Goal: Book appointment/travel/reservation

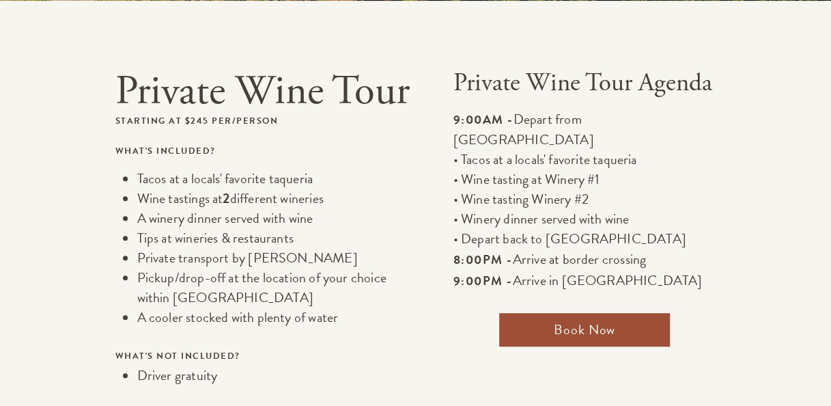
scroll to position [429, 0]
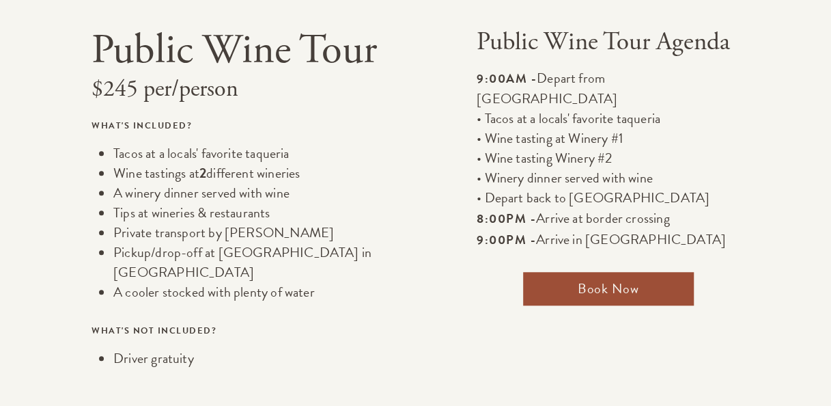
scroll to position [414, 0]
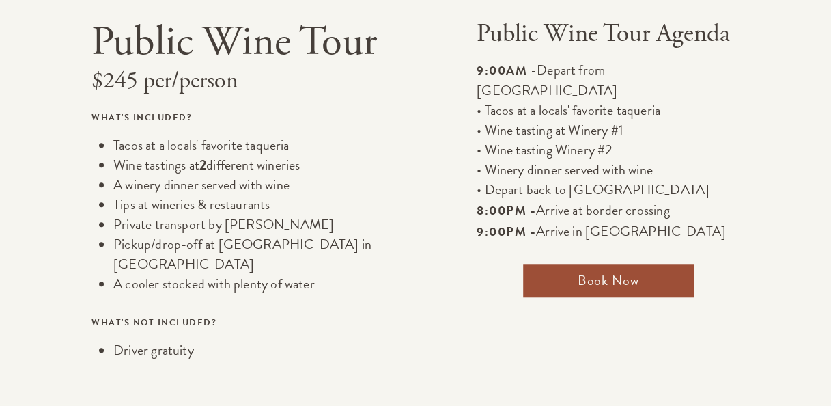
scroll to position [429, 0]
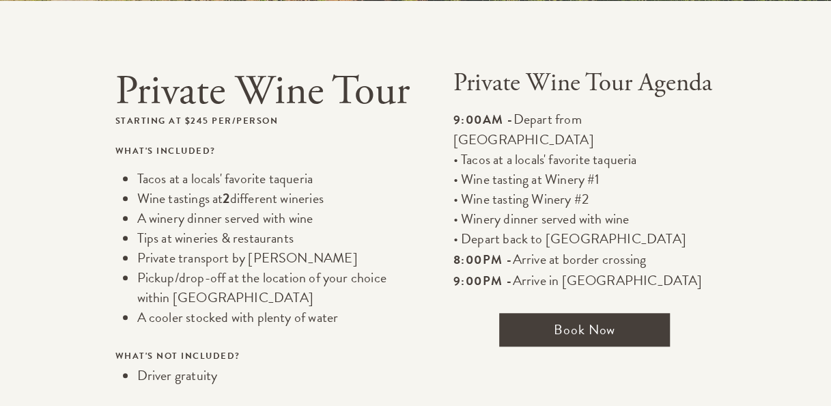
click at [554, 313] on span "Book Now" at bounding box center [584, 329] width 171 height 33
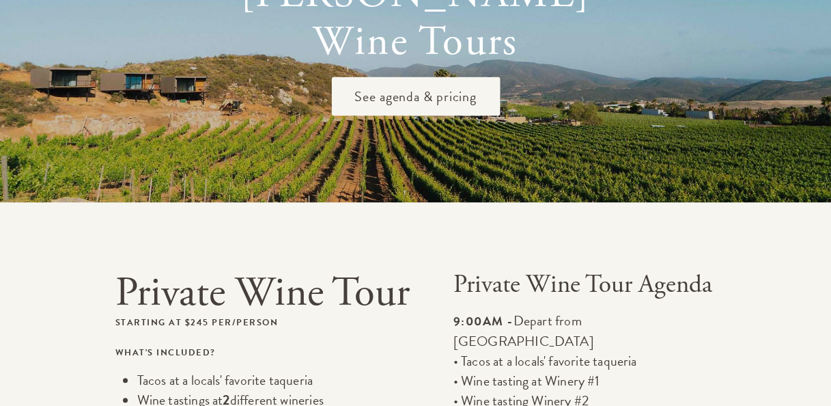
scroll to position [0, 0]
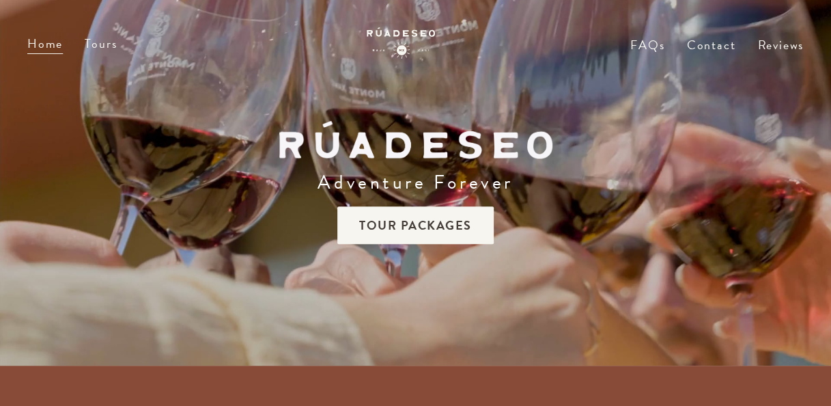
scroll to position [429, 0]
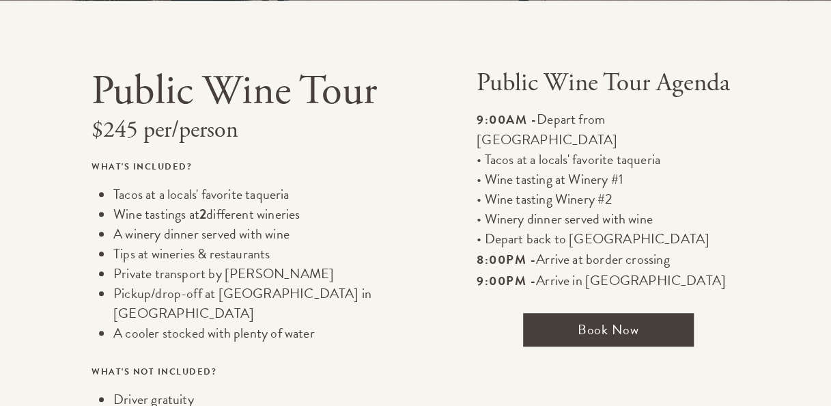
click at [617, 318] on span "Book Now" at bounding box center [608, 329] width 171 height 33
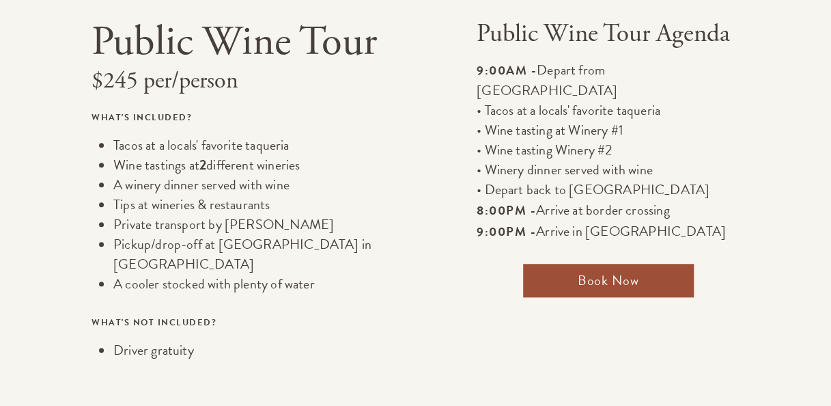
scroll to position [413, 0]
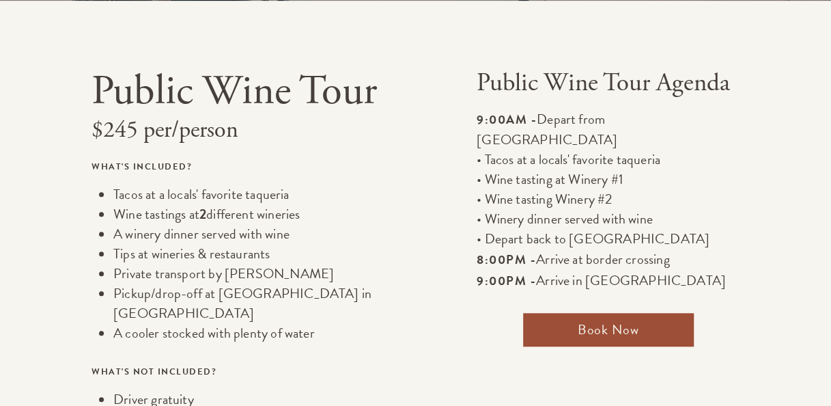
scroll to position [429, 0]
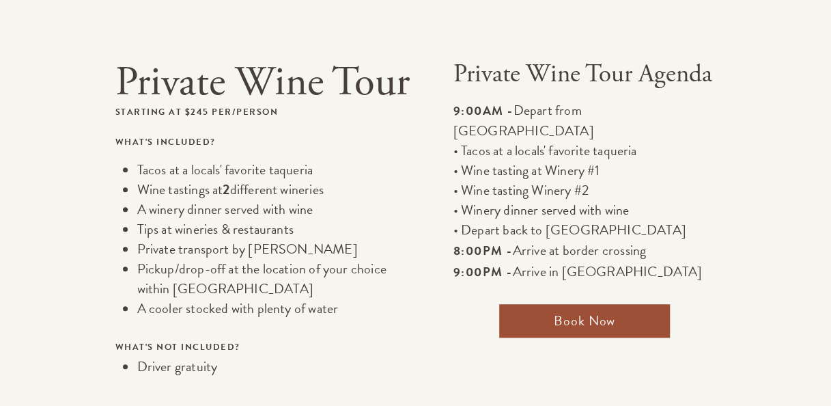
scroll to position [401, 0]
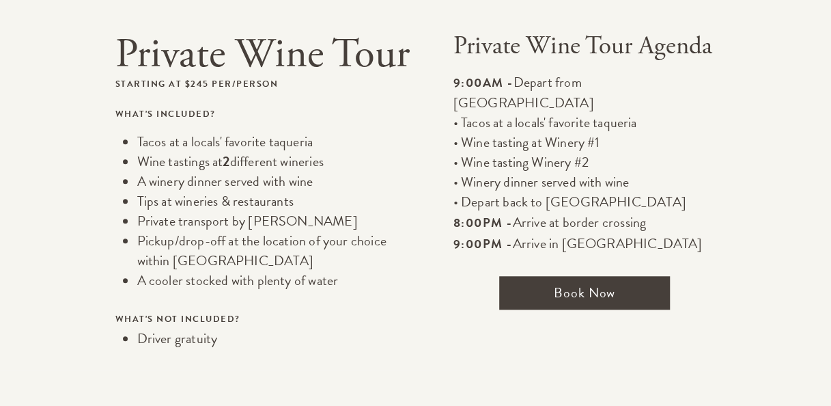
click at [614, 276] on span "Book Now" at bounding box center [584, 292] width 171 height 33
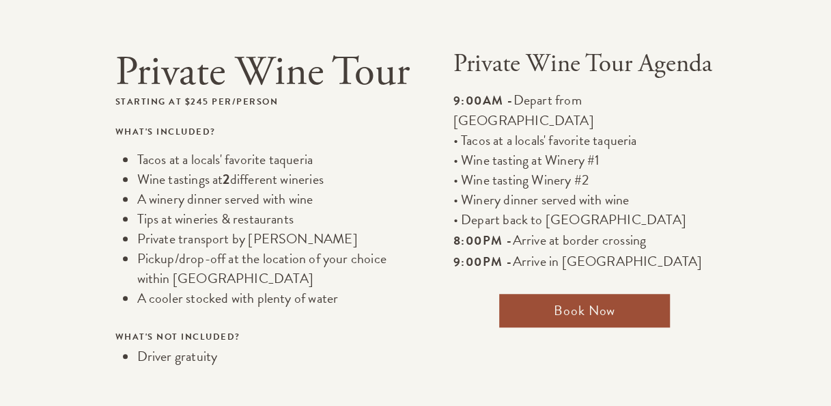
scroll to position [407, 0]
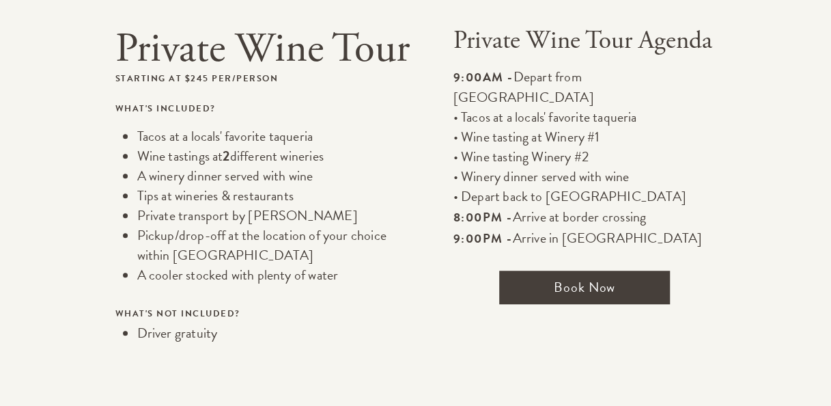
click at [602, 273] on span "Book Now" at bounding box center [584, 286] width 171 height 33
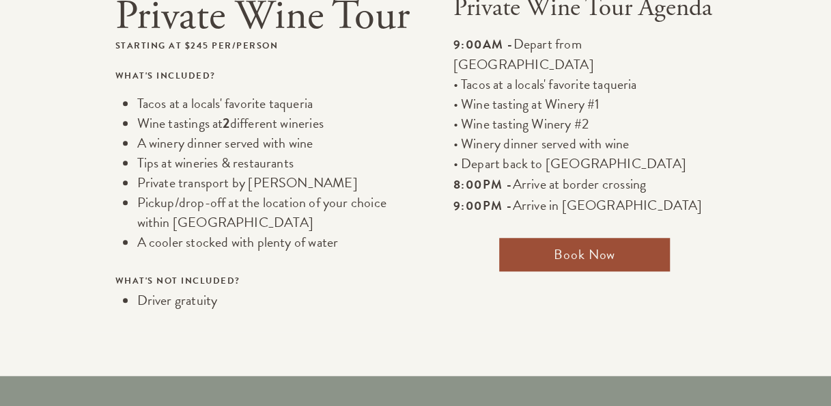
scroll to position [444, 0]
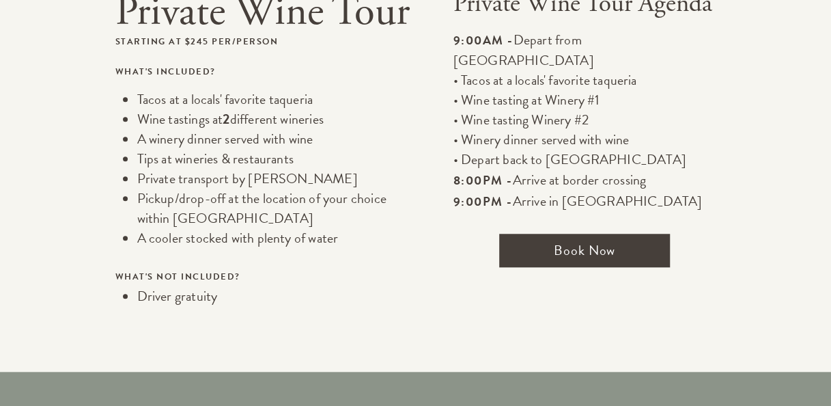
click at [587, 233] on span "Book Now" at bounding box center [584, 249] width 171 height 33
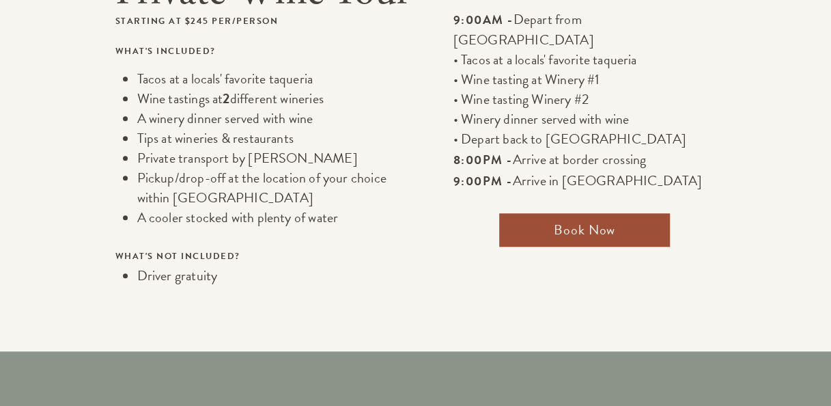
scroll to position [459, 0]
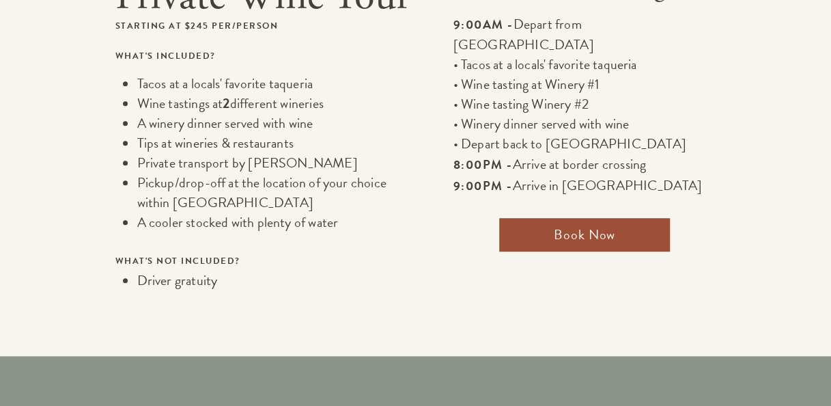
click at [830, 80] on section "Private Wine Tour Starting at $245 per/person What's included? Tacos at a local…" at bounding box center [415, 109] width 831 height 406
drag, startPoint x: 830, startPoint y: 81, endPoint x: 834, endPoint y: 101, distance: 20.2
drag, startPoint x: 834, startPoint y: 101, endPoint x: 785, endPoint y: 104, distance: 48.5
click at [785, 104] on div "Private Wine Tour Starting at $245 per/person What's included? Tacos at a local…" at bounding box center [415, 132] width 787 height 316
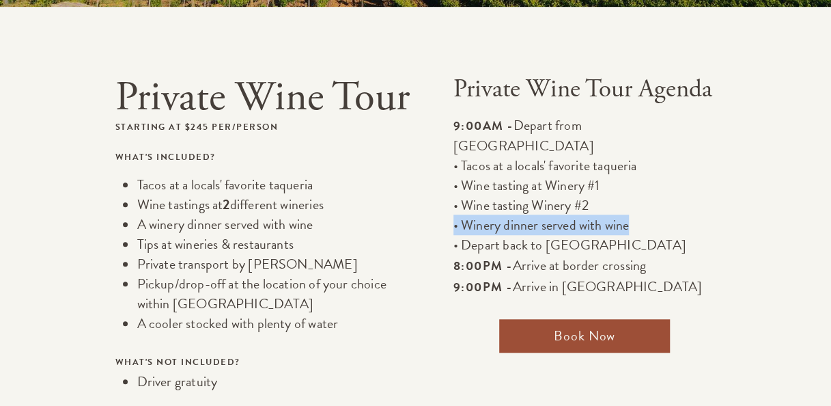
scroll to position [363, 0]
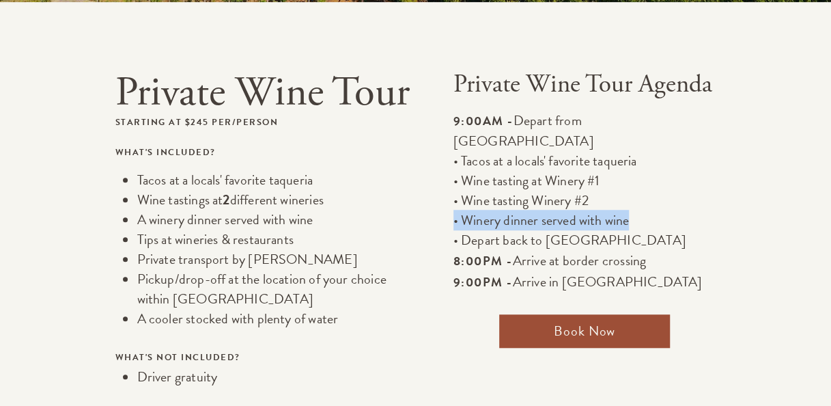
click at [709, 190] on p "• Wine tasting Winery #2" at bounding box center [584, 200] width 263 height 20
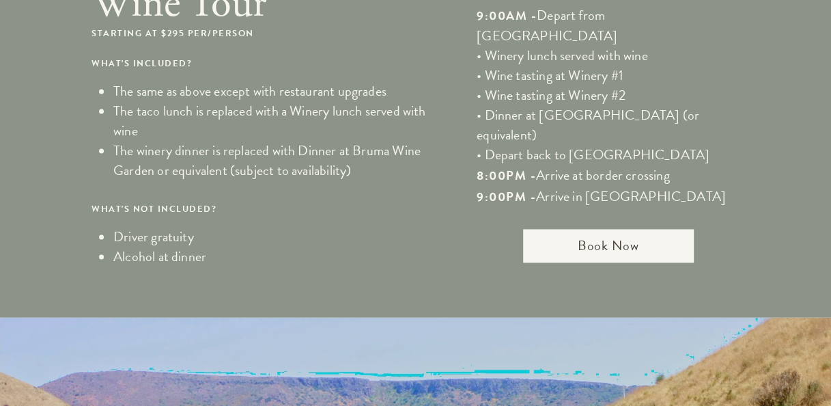
scroll to position [952, 0]
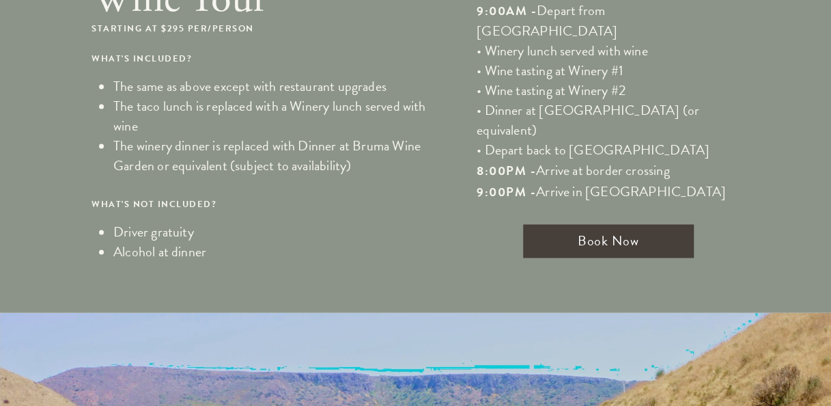
click at [633, 224] on span "Book Now" at bounding box center [608, 240] width 171 height 33
click at [594, 224] on span "Book Now" at bounding box center [608, 240] width 171 height 33
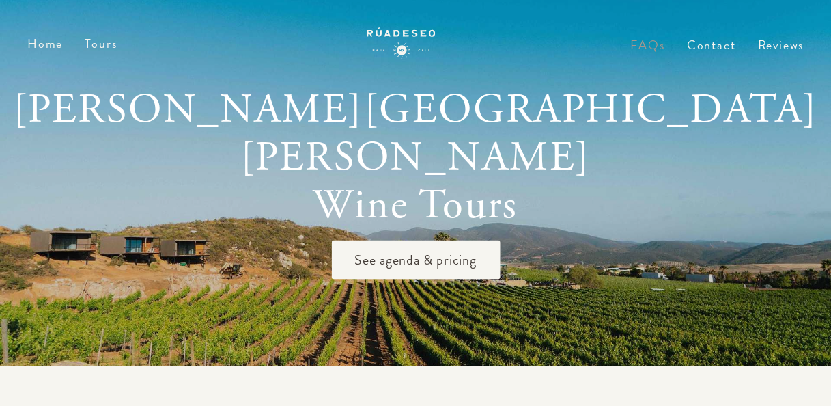
click at [655, 46] on link "FAQs" at bounding box center [647, 55] width 34 height 31
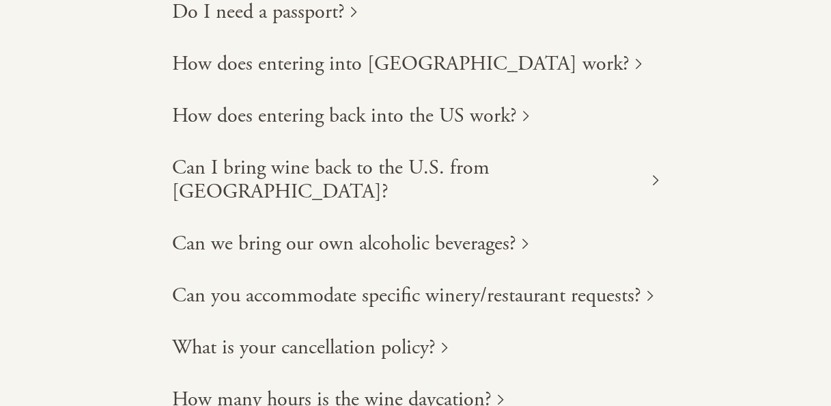
scroll to position [232, 0]
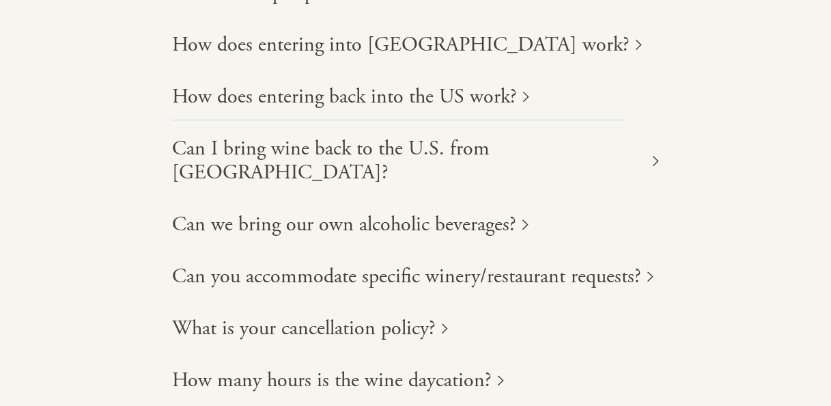
drag, startPoint x: 822, startPoint y: 102, endPoint x: 815, endPoint y: 121, distance: 20.3
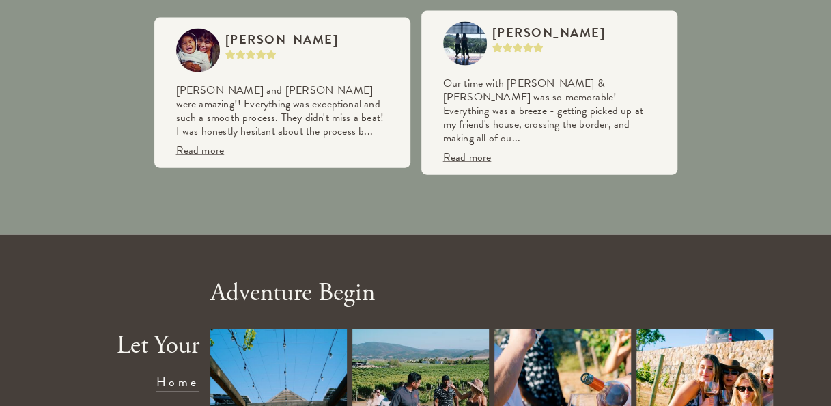
scroll to position [0, 0]
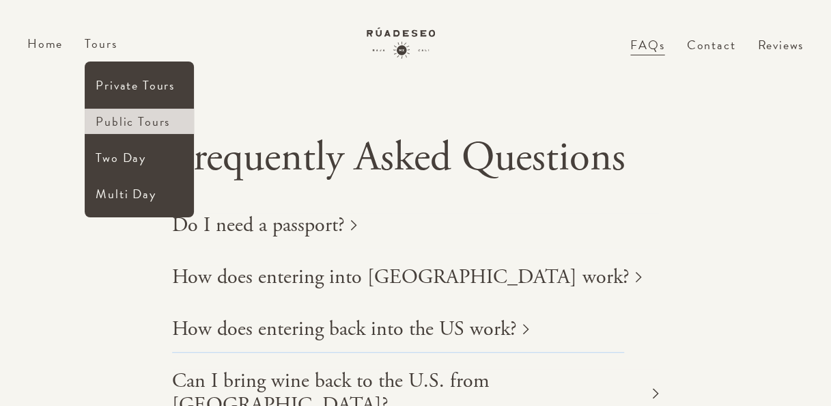
click at [115, 115] on link "Public Tours" at bounding box center [139, 121] width 109 height 25
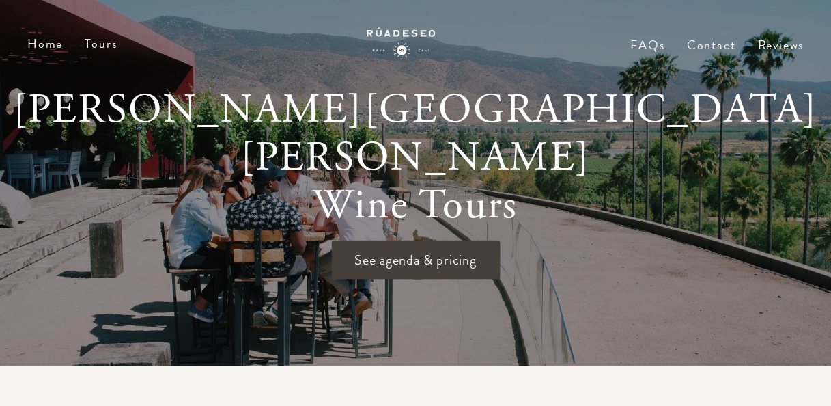
click at [416, 240] on span "See agenda & pricing" at bounding box center [415, 259] width 169 height 39
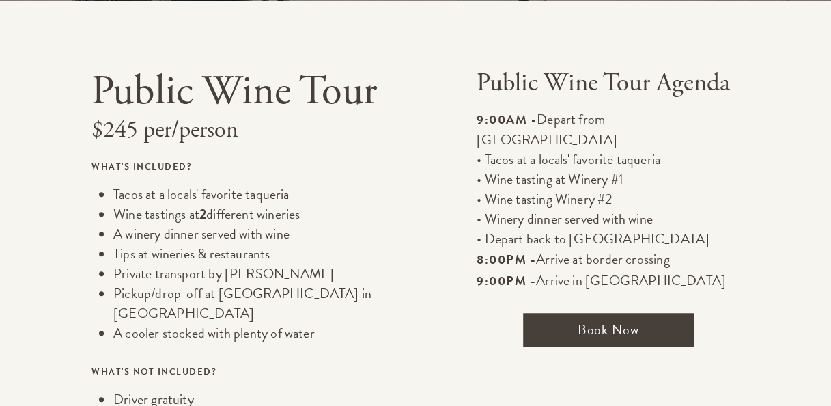
click at [596, 317] on span "Book Now" at bounding box center [608, 329] width 171 height 33
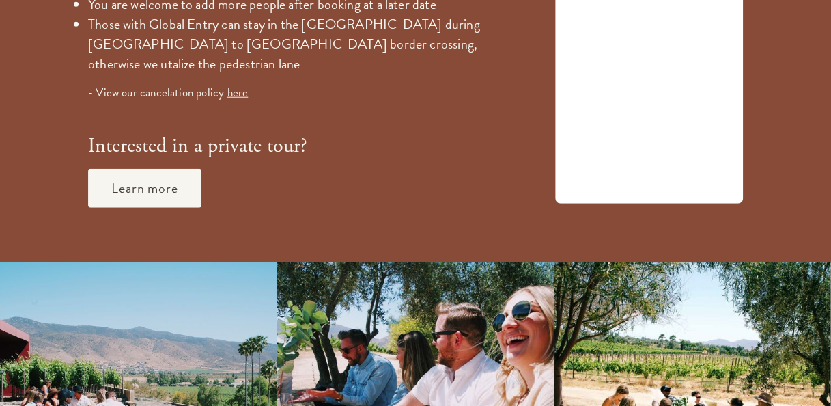
scroll to position [1626, 0]
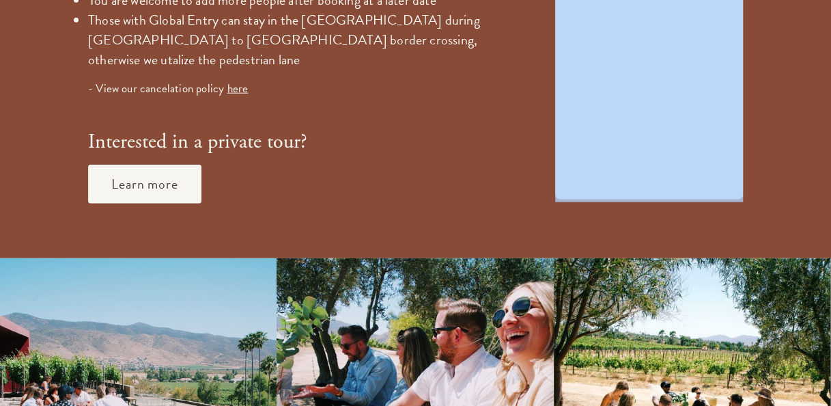
drag, startPoint x: 830, startPoint y: 220, endPoint x: 762, endPoint y: 156, distance: 93.7
click at [762, 156] on div "Home Tours Private Tours Public Tours Two Day Multi Day Reviews FAQs Contact Ho…" at bounding box center [415, 96] width 831 height 3445
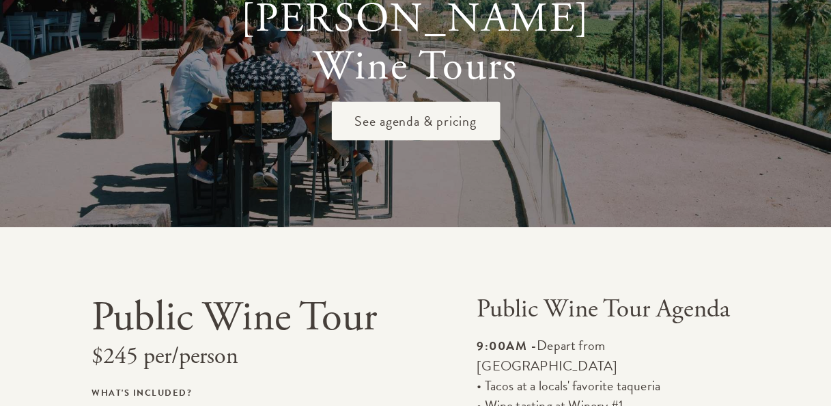
scroll to position [0, 0]
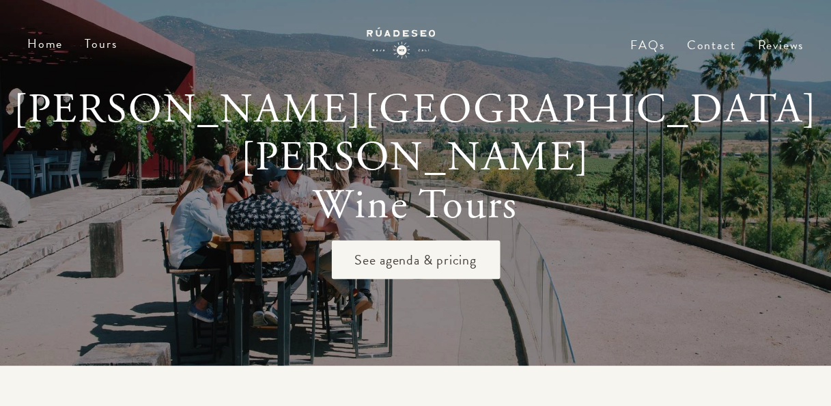
click at [700, 34] on div "Home Tours Private Tours Public Tours Two Day Multi Day FAQs Contact Reviews" at bounding box center [415, 55] width 831 height 111
click at [700, 41] on link "Contact" at bounding box center [710, 55] width 49 height 31
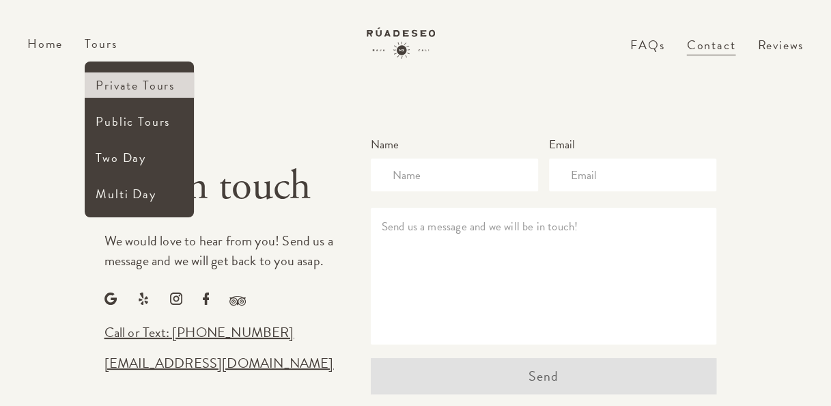
click at [118, 82] on link "Private Tours" at bounding box center [139, 84] width 109 height 25
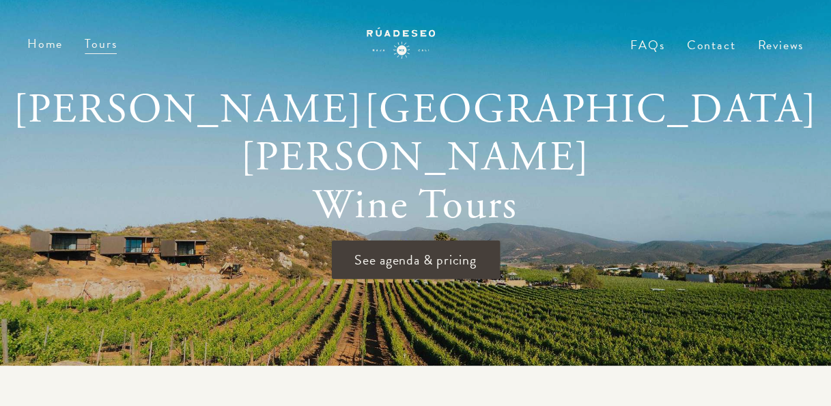
click at [437, 246] on span "See agenda & pricing" at bounding box center [415, 259] width 169 height 39
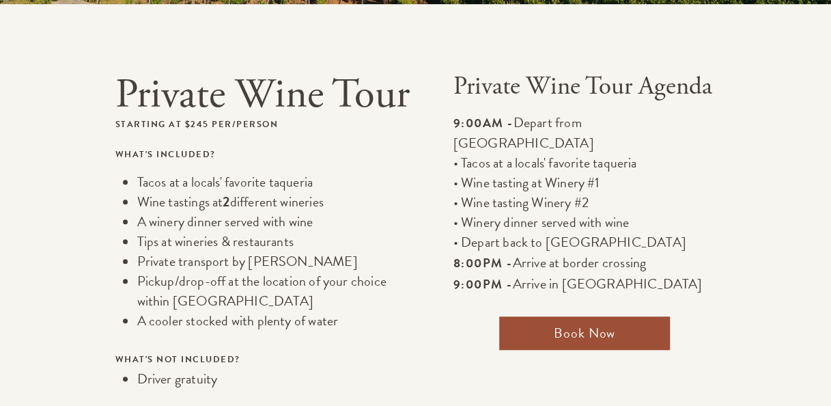
scroll to position [365, 0]
